Goal: Task Accomplishment & Management: Use online tool/utility

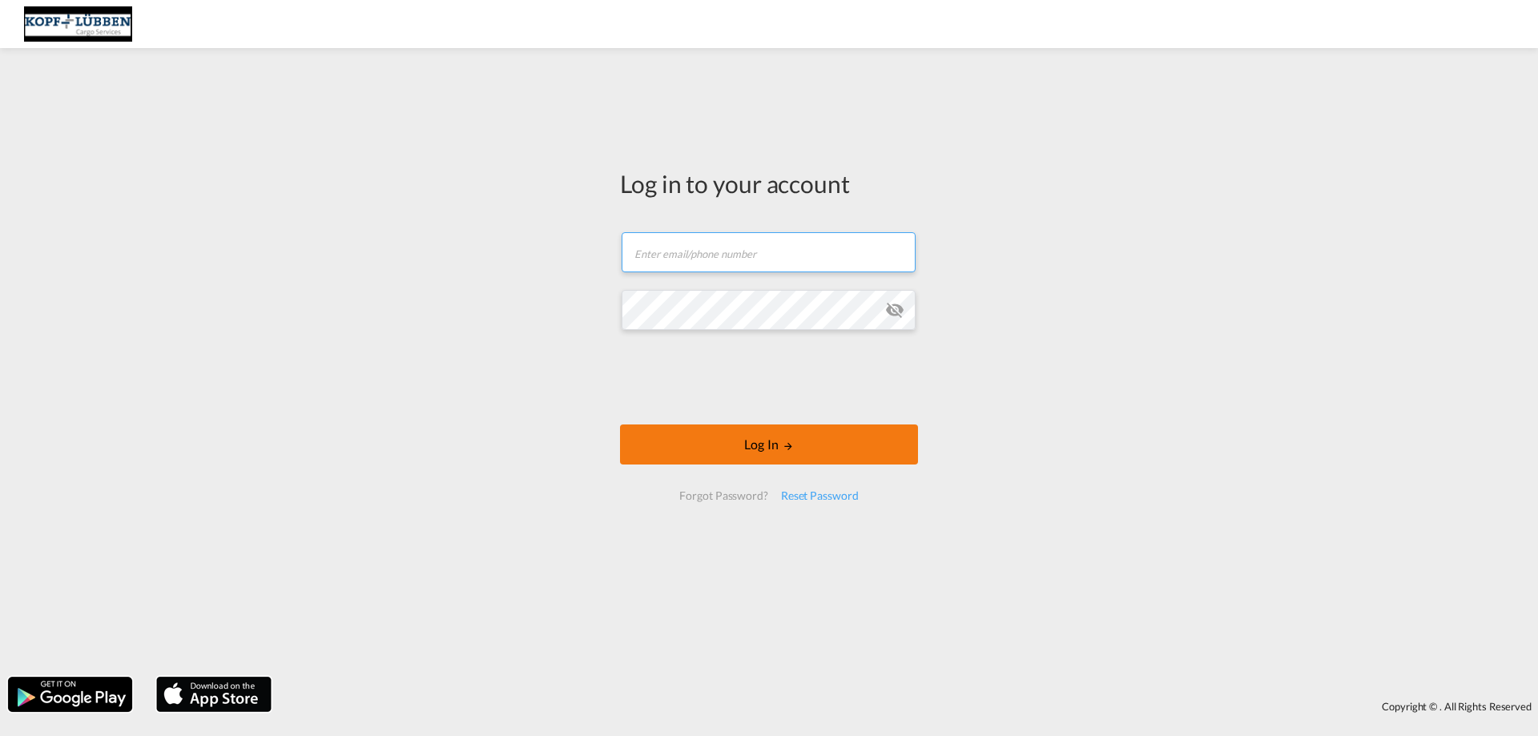
type input "[EMAIL_ADDRESS][PERSON_NAME][DOMAIN_NAME]"
click at [794, 448] on button "Log In" at bounding box center [769, 444] width 298 height 40
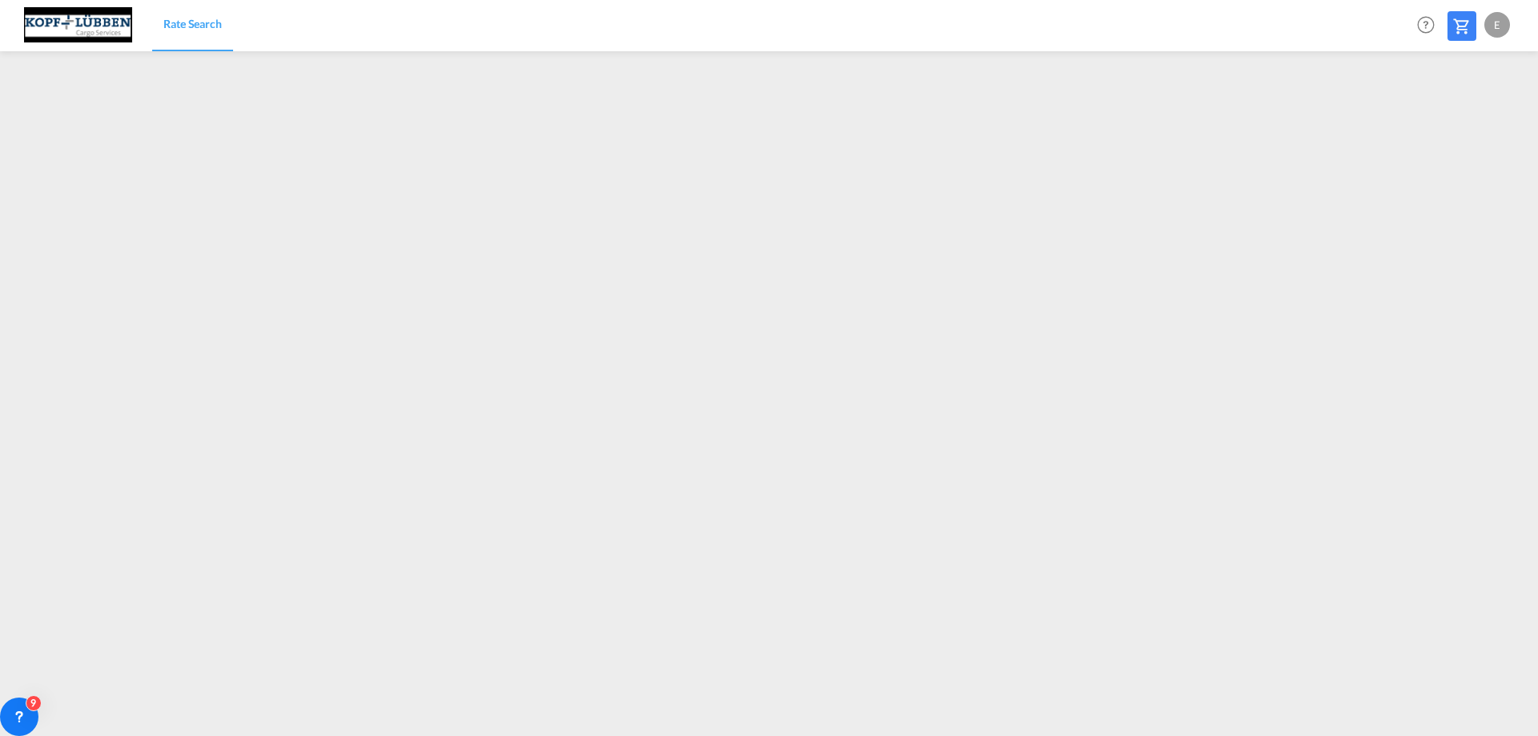
click at [95, 24] on img at bounding box center [78, 25] width 108 height 36
click at [192, 24] on span "Rate Search" at bounding box center [192, 24] width 58 height 14
click at [1495, 30] on div "E" at bounding box center [1497, 25] width 26 height 26
click at [1449, 123] on button "Logout" at bounding box center [1479, 123] width 104 height 32
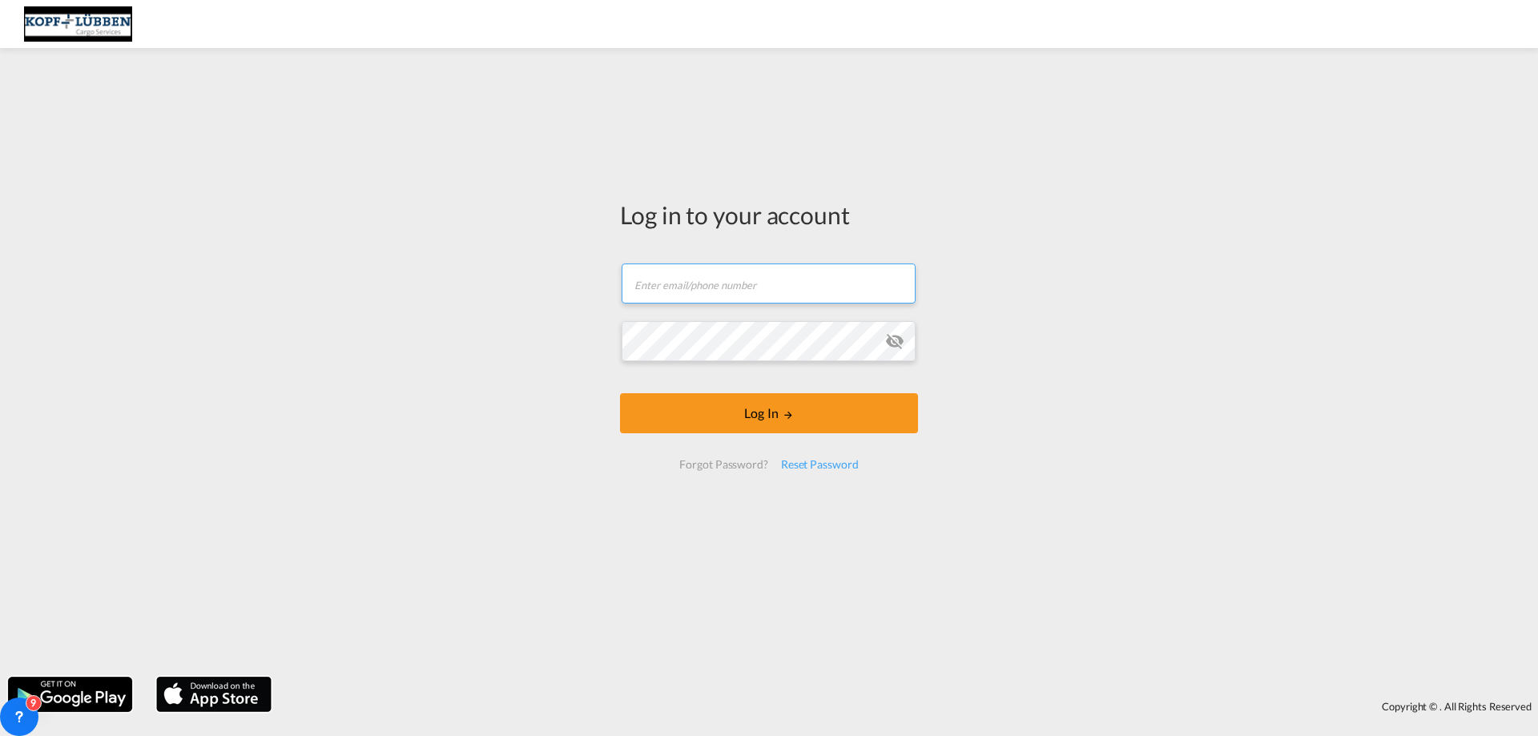
type input "[EMAIL_ADDRESS][PERSON_NAME][DOMAIN_NAME]"
